Goal: Task Accomplishment & Management: Complete application form

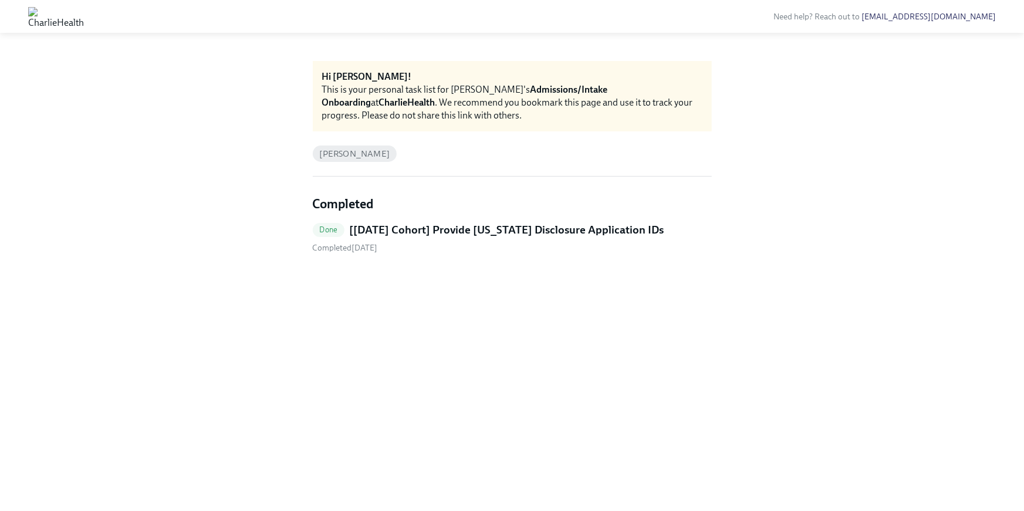
click at [466, 226] on h5 "[[DATE] Cohort] Provide [US_STATE] Disclosure Application IDs" at bounding box center [506, 229] width 314 height 15
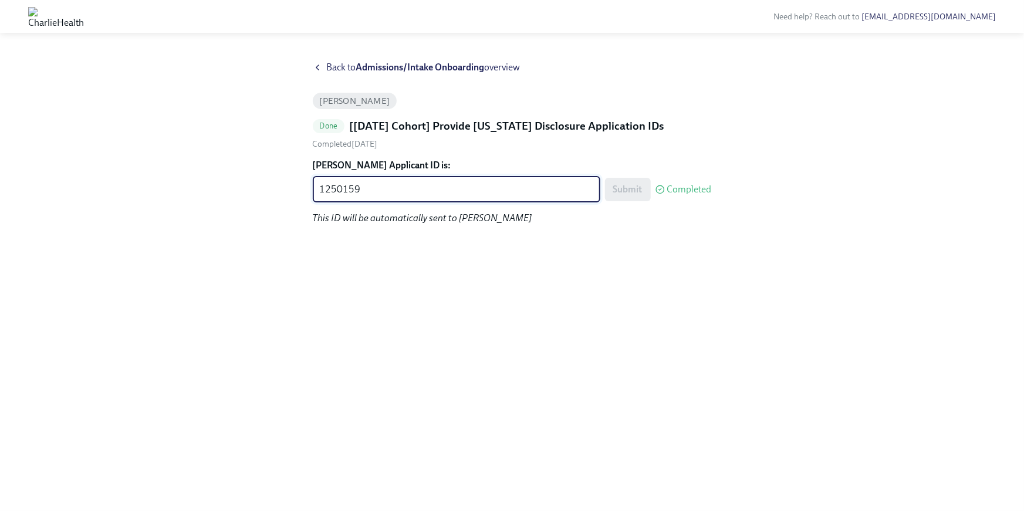
drag, startPoint x: 389, startPoint y: 186, endPoint x: 264, endPoint y: 172, distance: 125.7
click at [264, 172] on div "Back to Admissions/Intake Onboarding overview [PERSON_NAME] Done [[DATE] Cohort…" at bounding box center [511, 272] width 967 height 422
paste textarea "1827"
type textarea "1251827"
drag, startPoint x: 645, startPoint y: 190, endPoint x: 652, endPoint y: 184, distance: 10.0
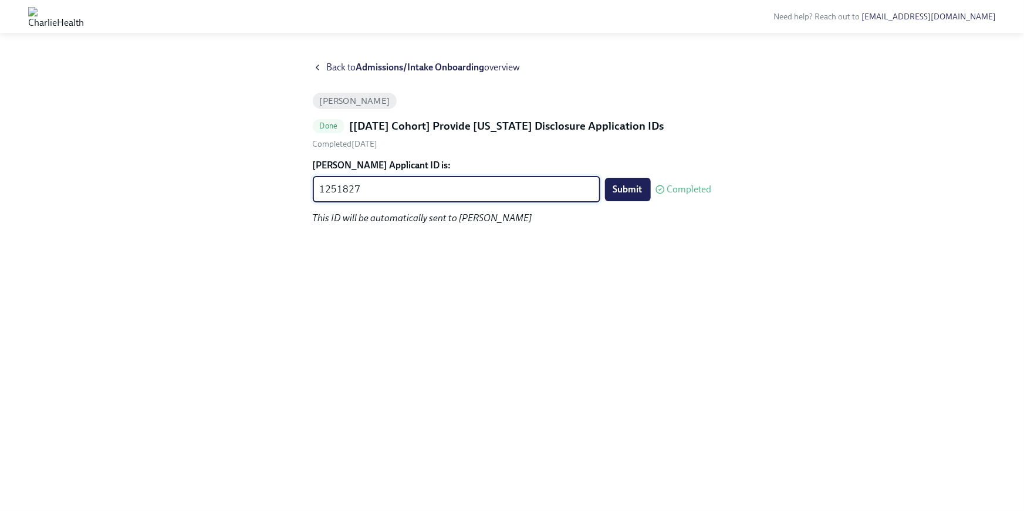
click at [645, 188] on button "Submit" at bounding box center [628, 189] width 46 height 23
